Goal: Navigation & Orientation: Find specific page/section

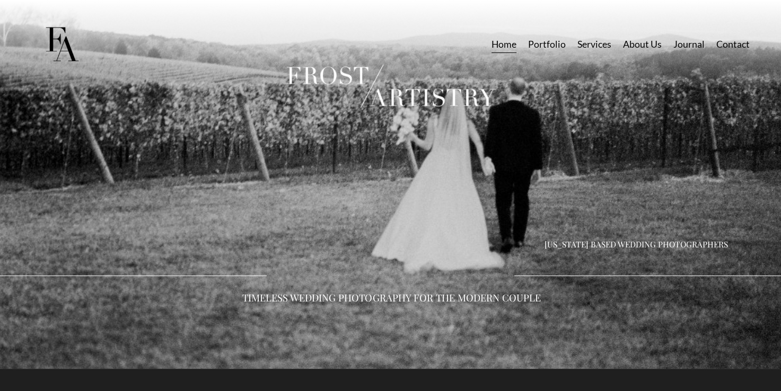
scroll to position [159, 0]
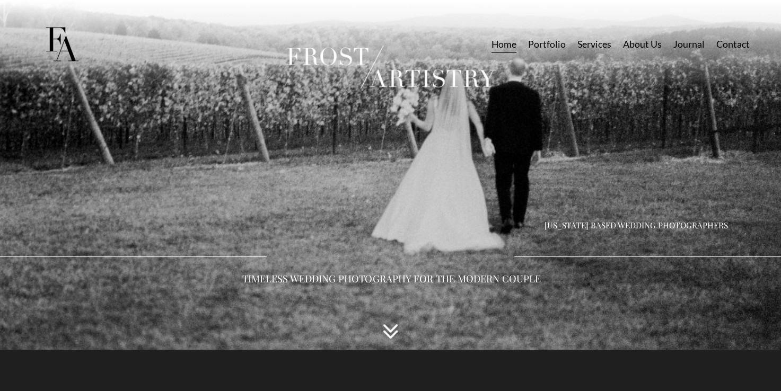
click at [550, 42] on link "Portfolio" at bounding box center [547, 44] width 38 height 19
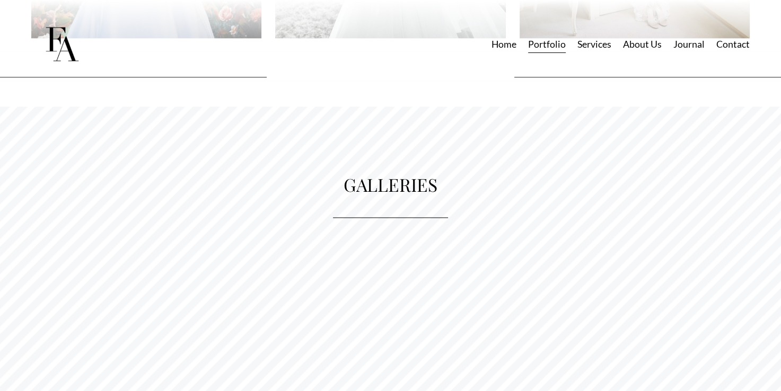
scroll to position [1220, 0]
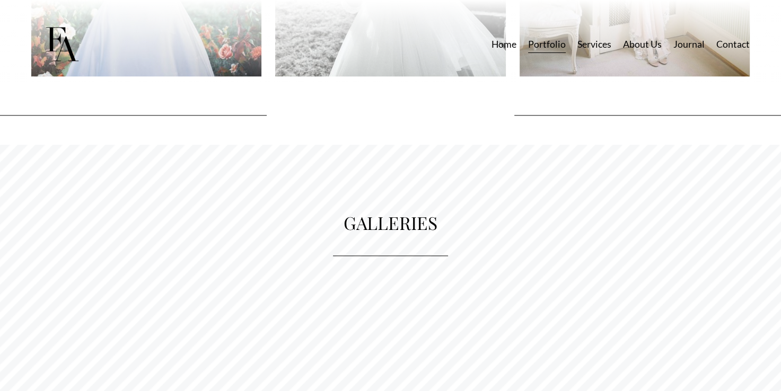
click at [605, 45] on link "Services" at bounding box center [594, 44] width 34 height 19
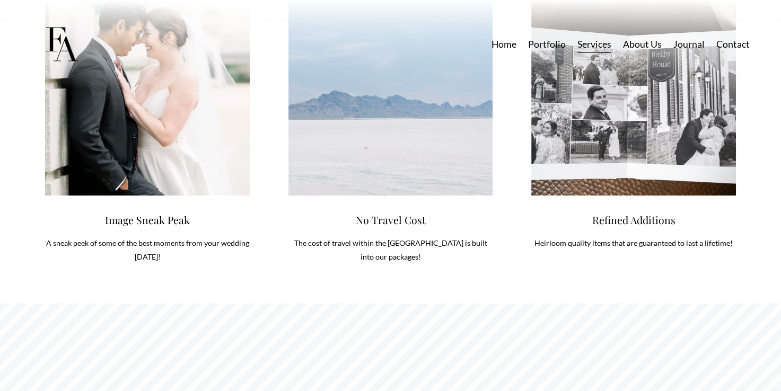
scroll to position [4613, 0]
